Goal: Find specific page/section

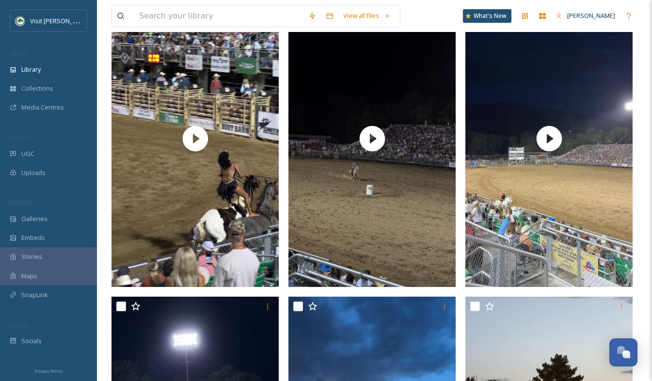
scroll to position [775, 0]
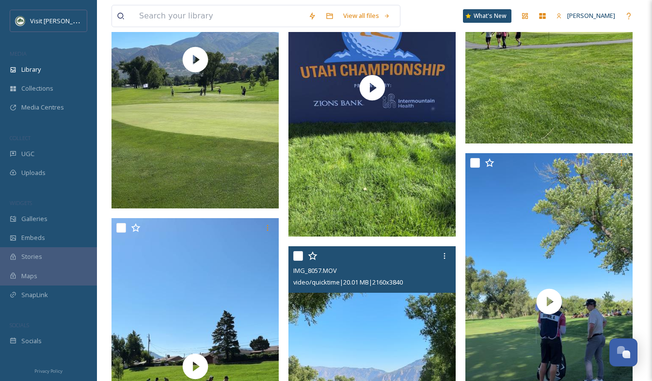
scroll to position [6154, 0]
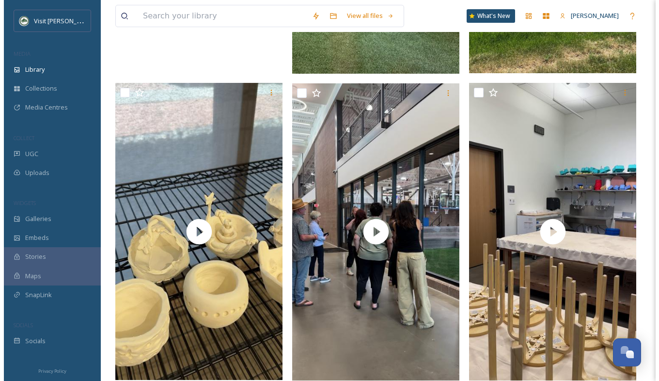
scroll to position [5960, 0]
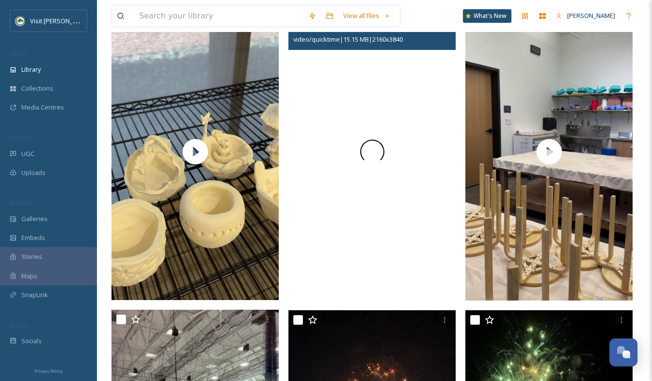
click at [376, 157] on span at bounding box center [371, 151] width 31 height 31
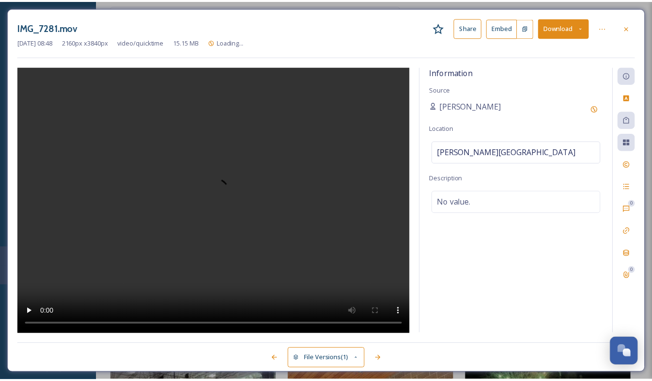
scroll to position [6042, 0]
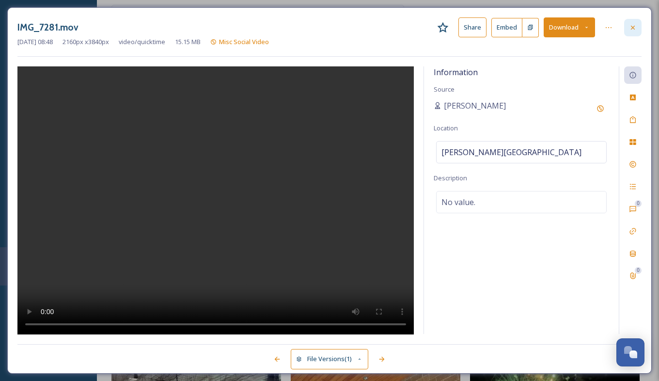
click at [631, 27] on icon at bounding box center [633, 28] width 8 height 8
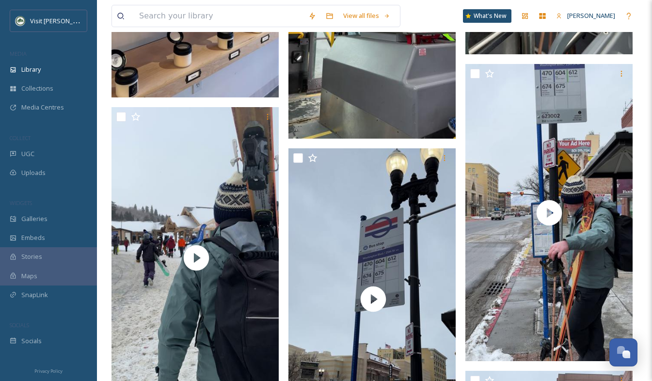
scroll to position [12148, 0]
